Goal: Find specific page/section: Find specific page/section

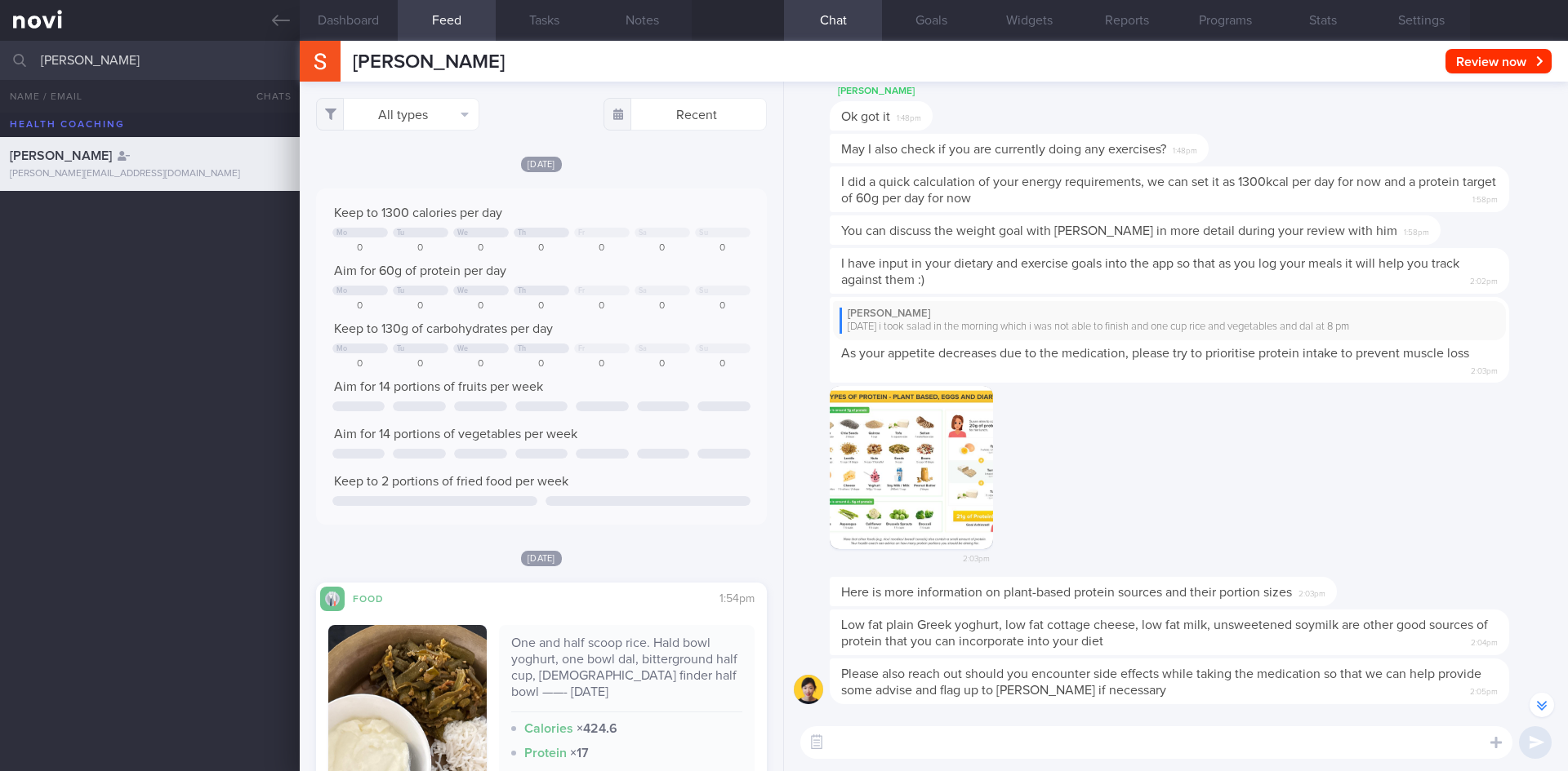
select select "7"
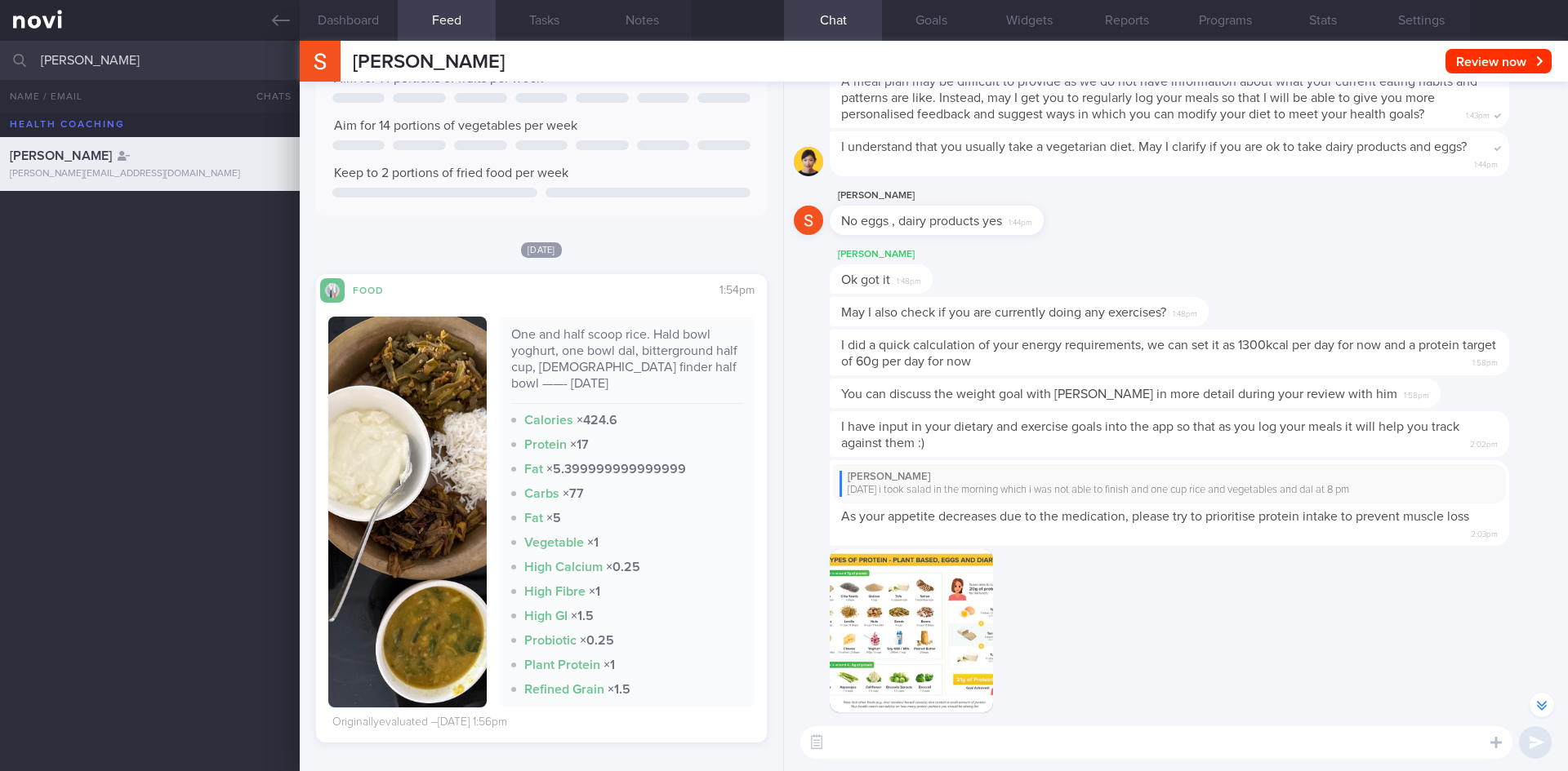
click at [26, 58] on div "[PERSON_NAME] All active patients Assigned patients All active patients Archive…" at bounding box center [784, 61] width 1568 height 39
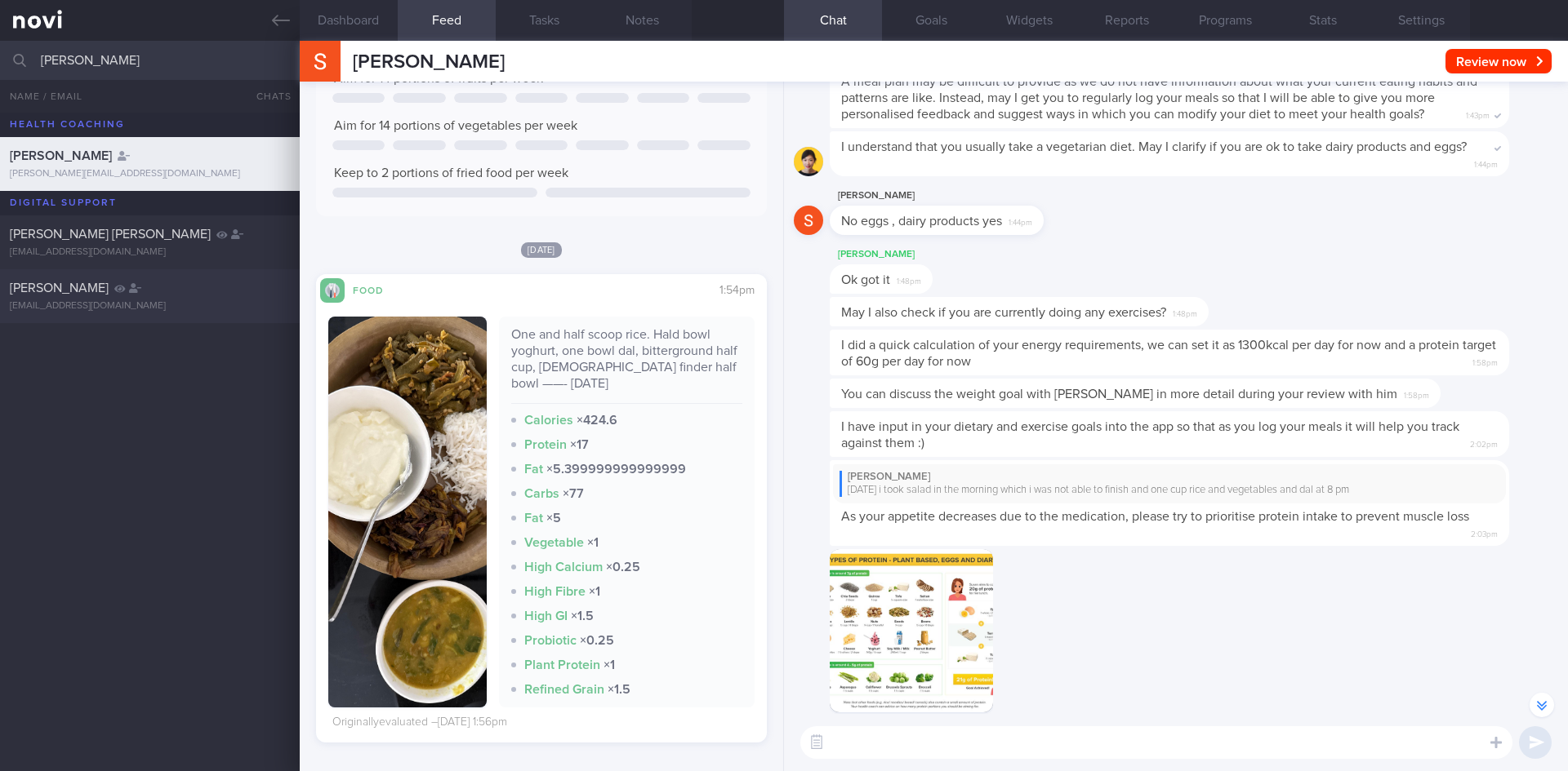
type input "[PERSON_NAME]"
click at [238, 305] on div "[EMAIL_ADDRESS][DOMAIN_NAME]" at bounding box center [149, 306] width 280 height 13
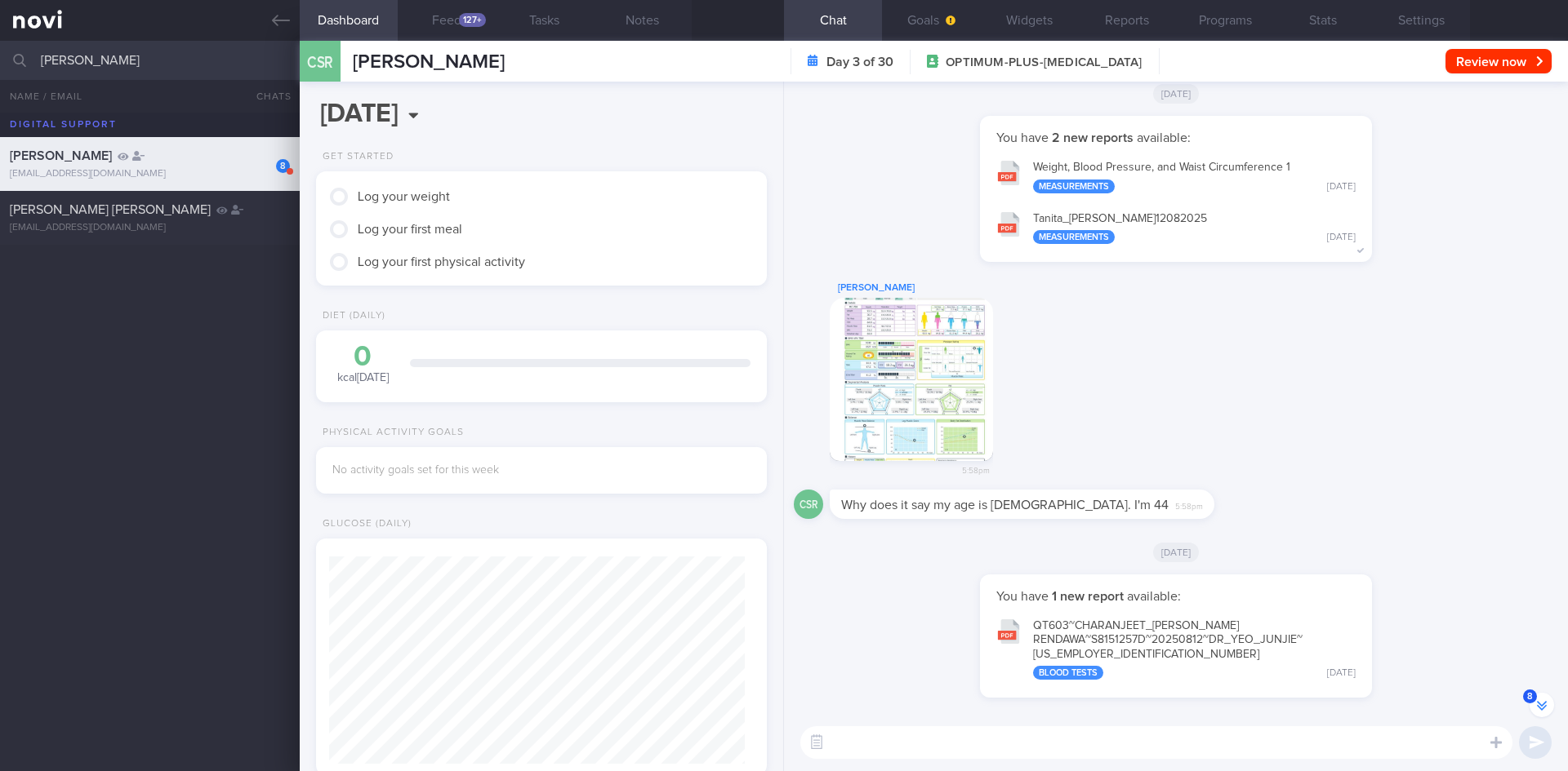
click at [1542, 700] on button "8" at bounding box center [1541, 705] width 24 height 24
click at [921, 380] on button "button" at bounding box center [911, 379] width 163 height 163
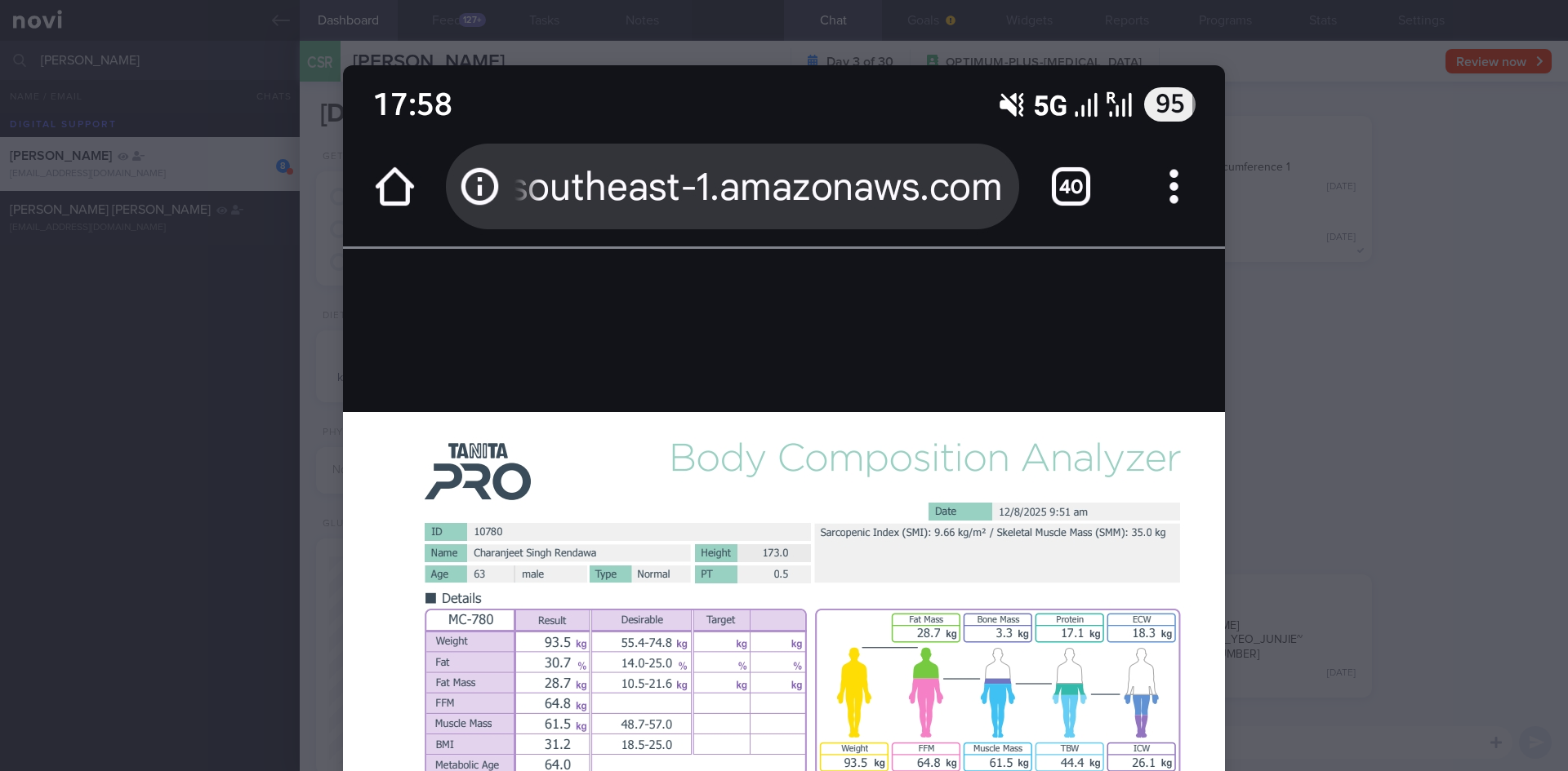
click at [1405, 424] on div at bounding box center [784, 386] width 1568 height 771
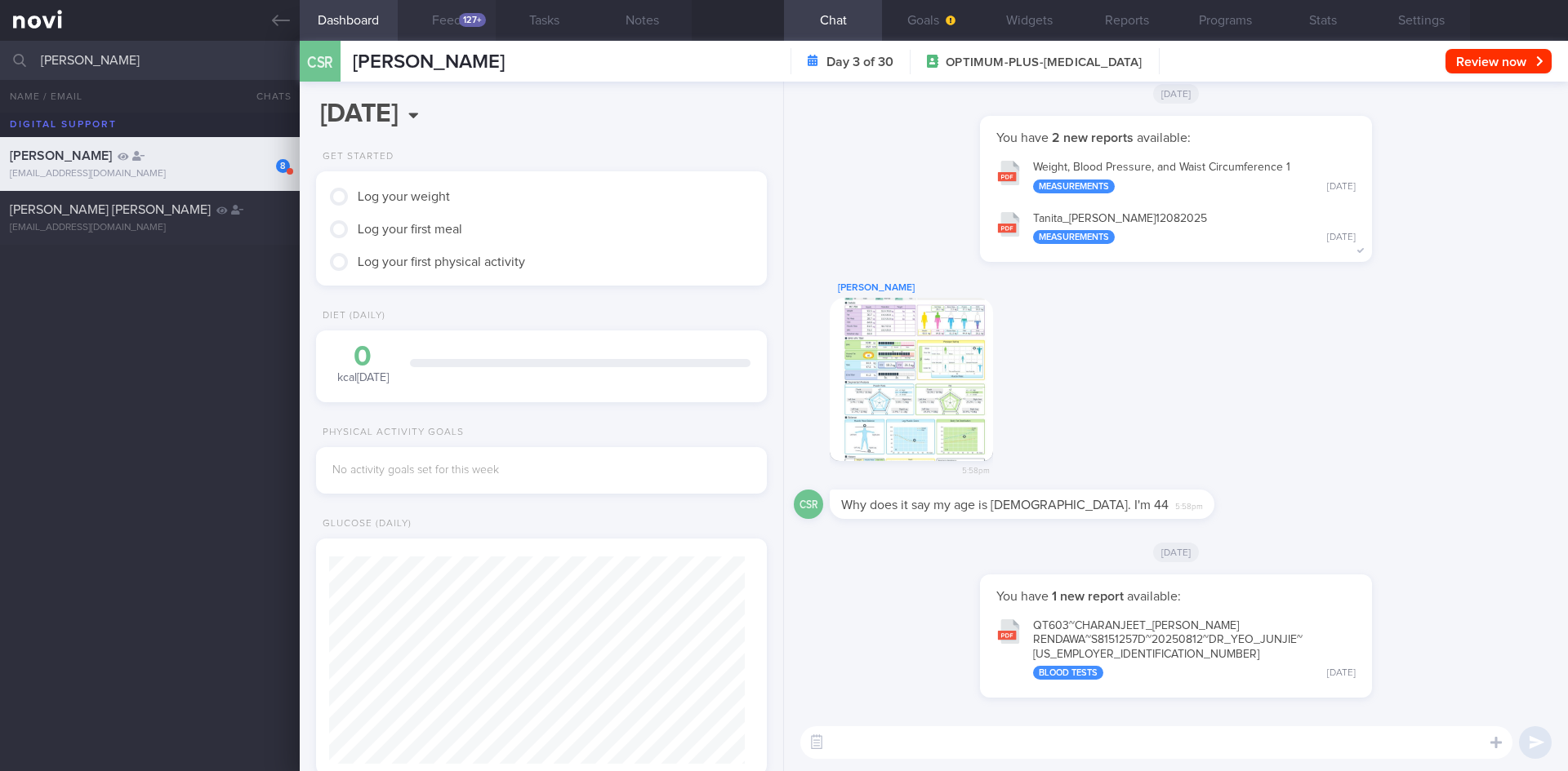
click at [451, 19] on button "Feed 127+" at bounding box center [446, 20] width 98 height 41
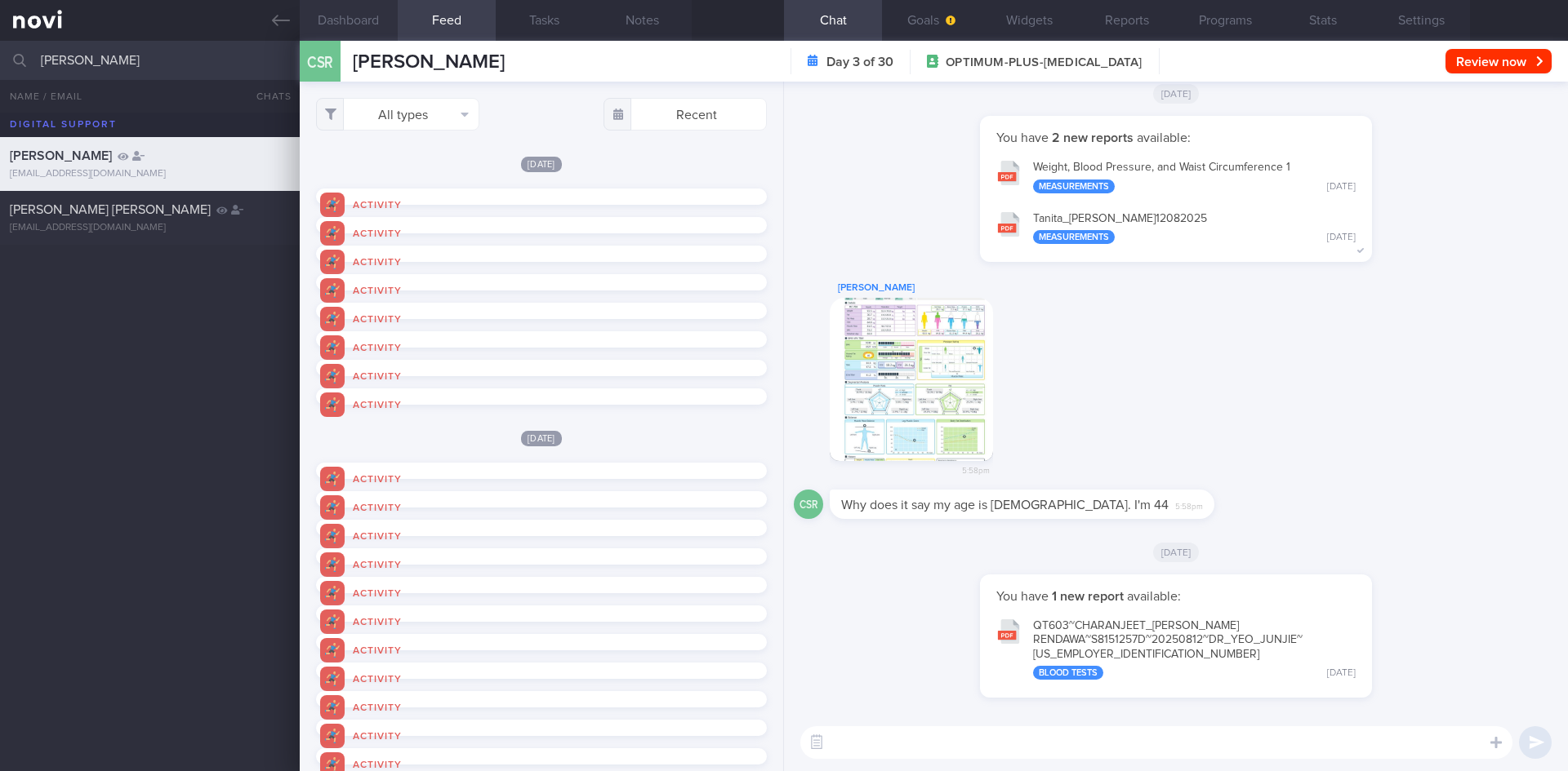
click at [352, 23] on button "Dashboard" at bounding box center [349, 20] width 98 height 41
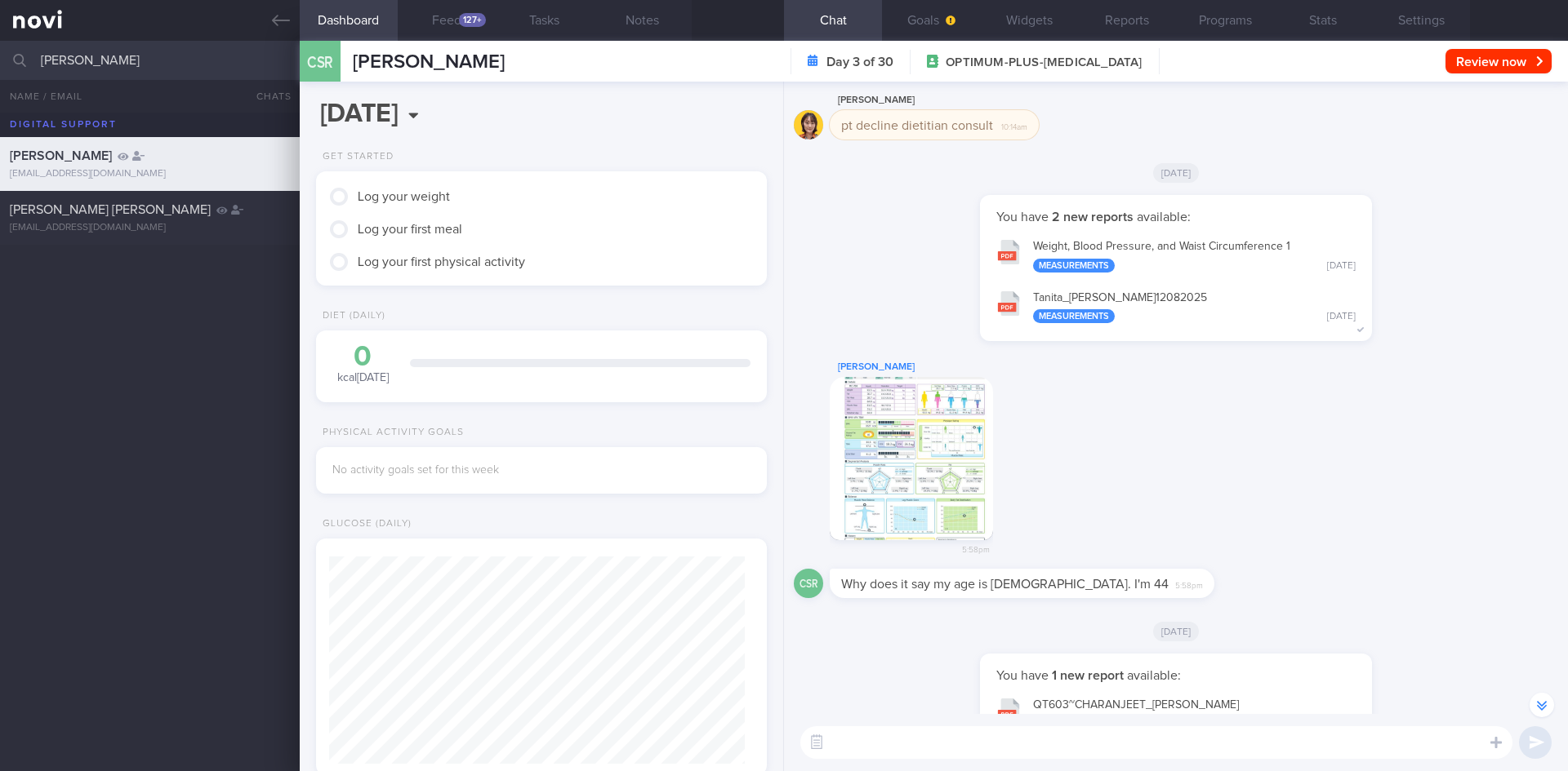
scroll to position [-82, 0]
click at [240, 206] on div "[PERSON_NAME] [PERSON_NAME]" at bounding box center [147, 210] width 276 height 17
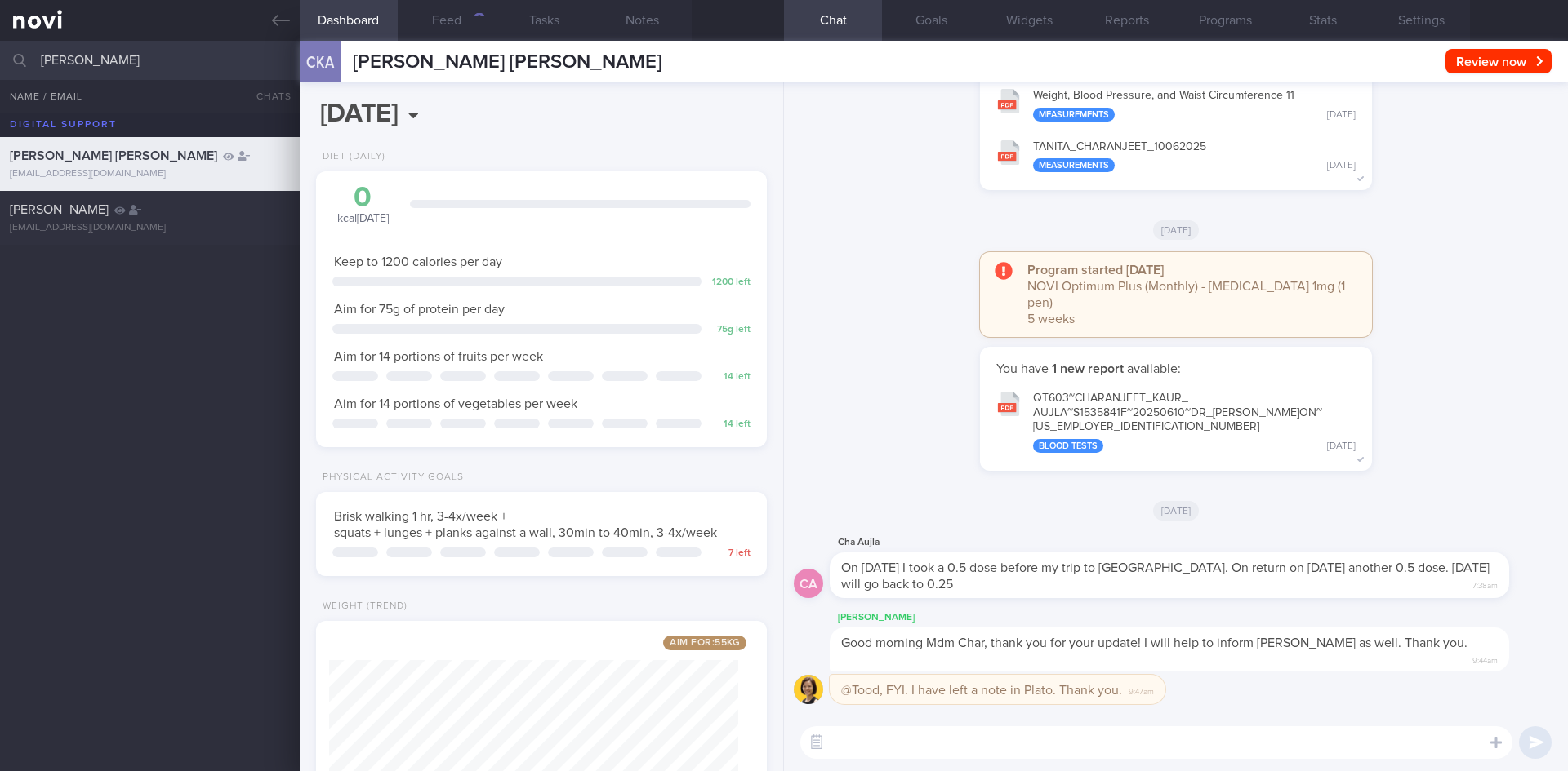
scroll to position [204, 410]
drag, startPoint x: 141, startPoint y: 61, endPoint x: 17, endPoint y: 62, distance: 124.0
click at [17, 62] on div "[PERSON_NAME] All active patients Assigned patients All active patients Archive…" at bounding box center [784, 61] width 1568 height 39
click at [227, 220] on div "[PERSON_NAME] [EMAIL_ADDRESS][DOMAIN_NAME]" at bounding box center [149, 218] width 300 height 32
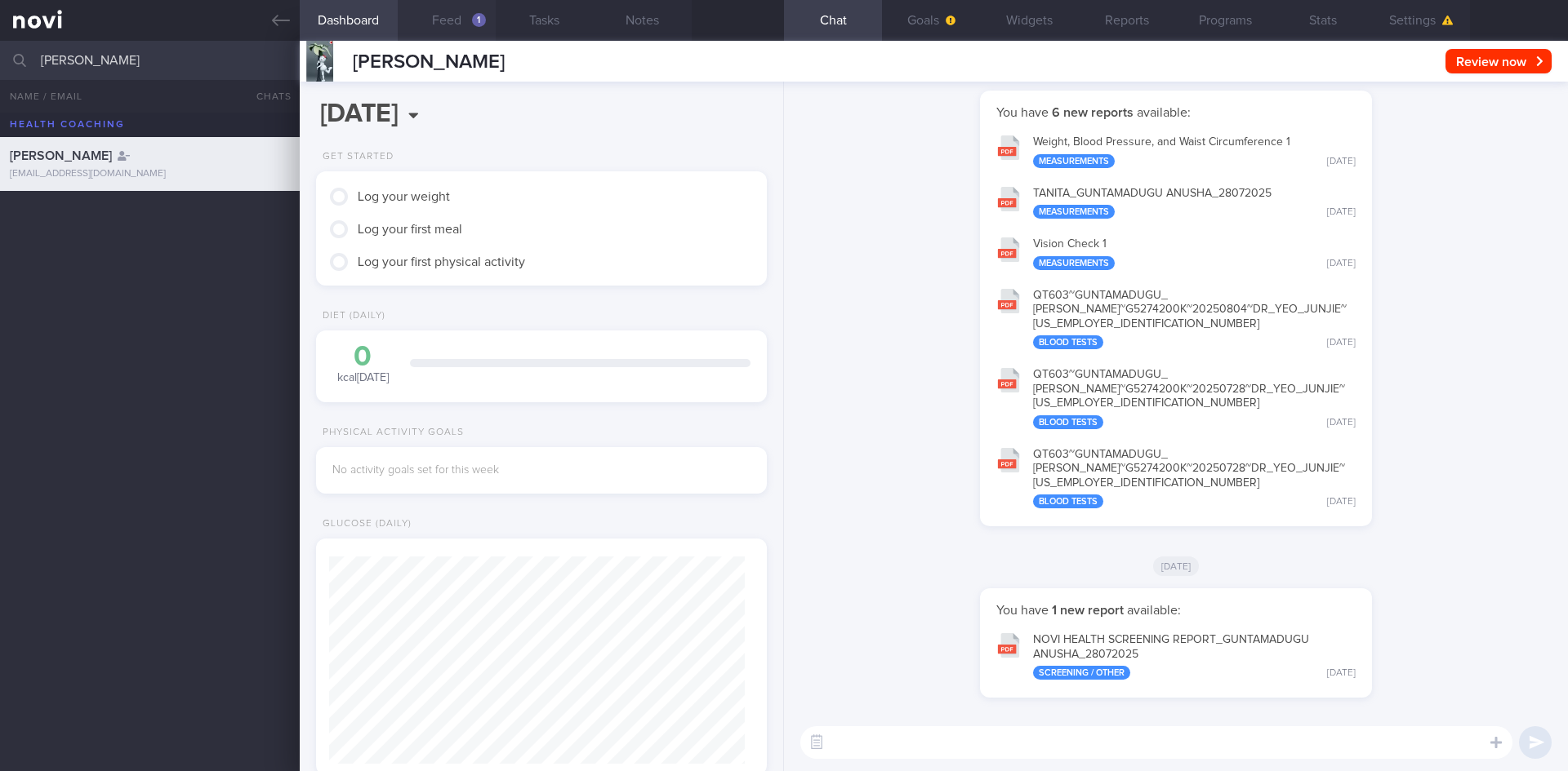
click at [456, 17] on button "Feed 1" at bounding box center [446, 20] width 98 height 41
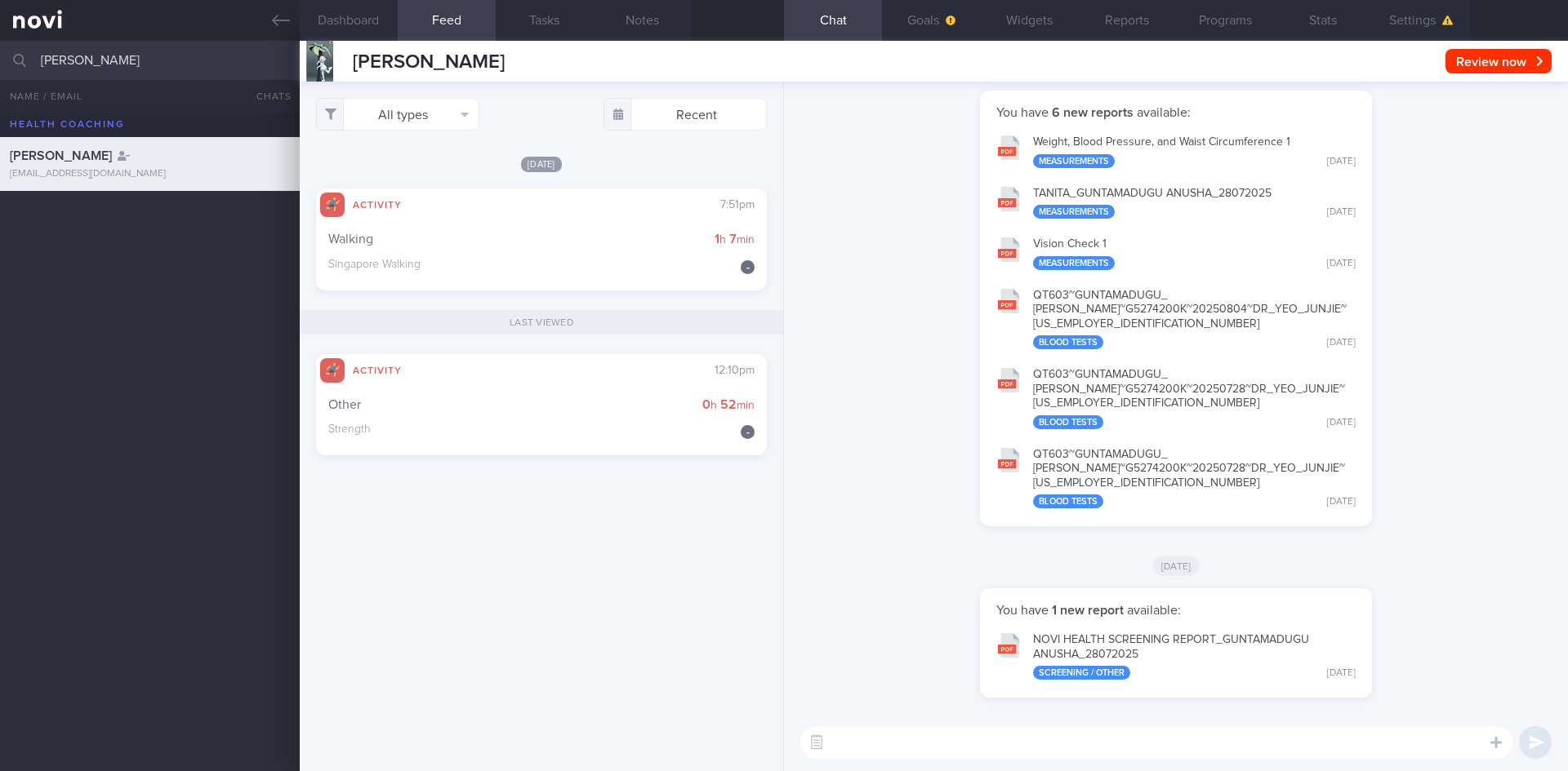
drag, startPoint x: 109, startPoint y: 65, endPoint x: 46, endPoint y: 58, distance: 63.4
click at [46, 58] on input "[PERSON_NAME]" at bounding box center [784, 61] width 1568 height 39
type input "A"
